Goal: Complete application form

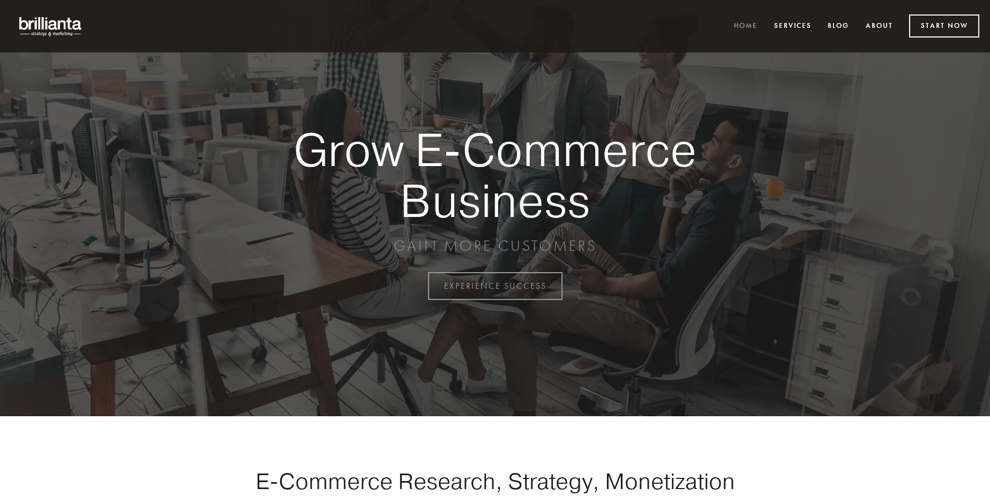
scroll to position [2807, 0]
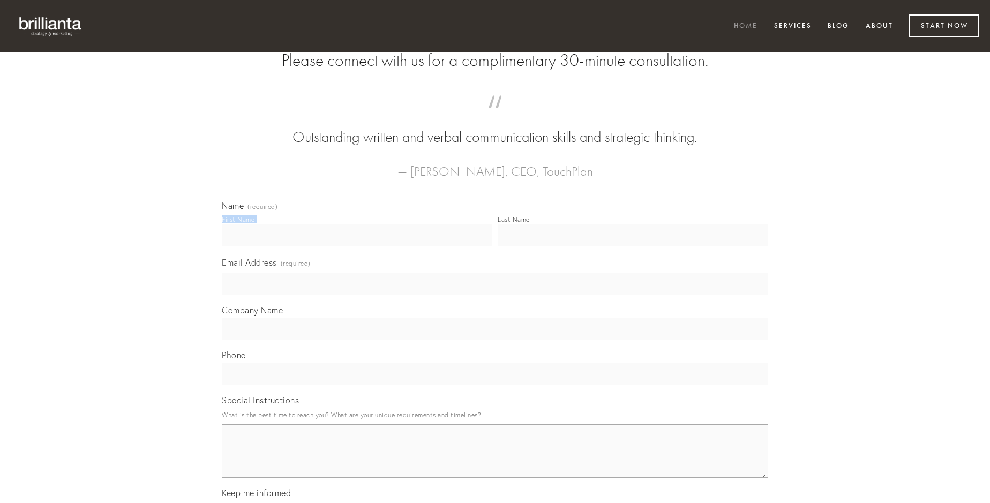
type input "[PERSON_NAME]"
click at [632, 246] on input "Last Name" at bounding box center [632, 235] width 270 height 22
type input "[PERSON_NAME]"
click at [495, 295] on input "Email Address (required)" at bounding box center [495, 284] width 546 height 22
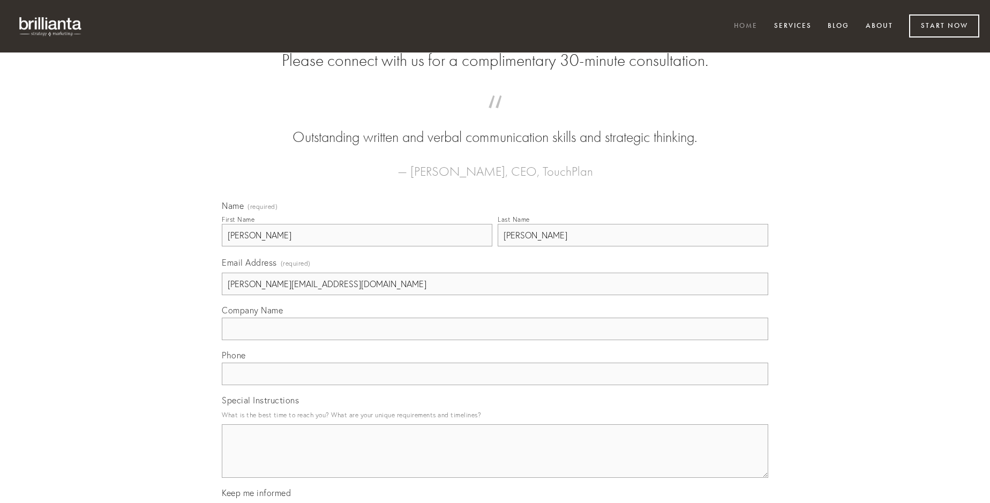
type input "[PERSON_NAME][EMAIL_ADDRESS][DOMAIN_NAME]"
click at [495, 340] on input "Company Name" at bounding box center [495, 329] width 546 height 22
type input "dolore"
click at [495, 385] on input "text" at bounding box center [495, 374] width 546 height 22
click at [495, 461] on textarea "Special Instructions" at bounding box center [495, 451] width 546 height 54
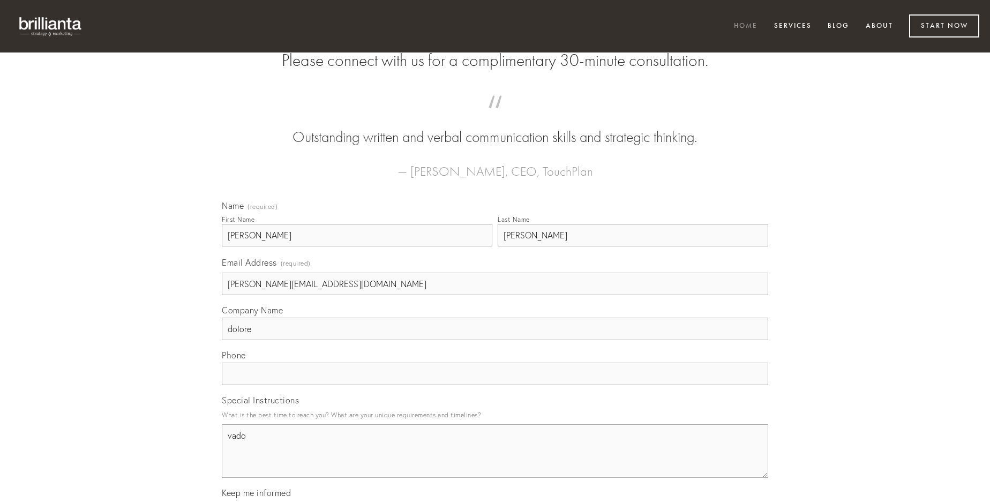
type textarea "vado"
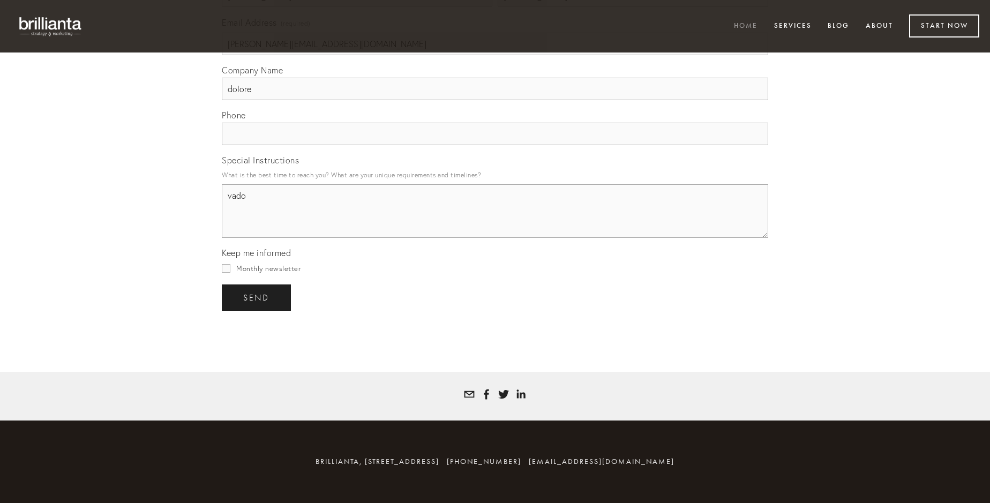
click at [257, 297] on span "send" at bounding box center [256, 298] width 26 height 10
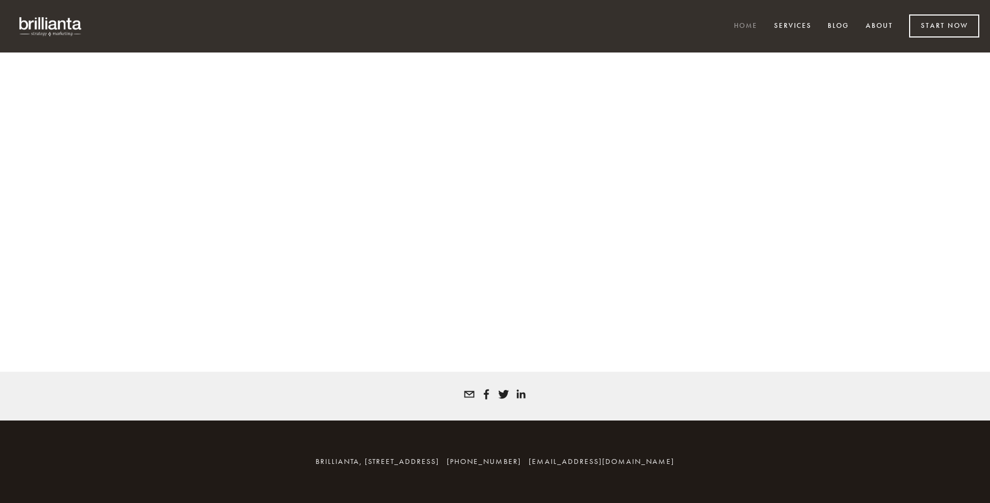
scroll to position [2793, 0]
